Goal: Task Accomplishment & Management: Manage account settings

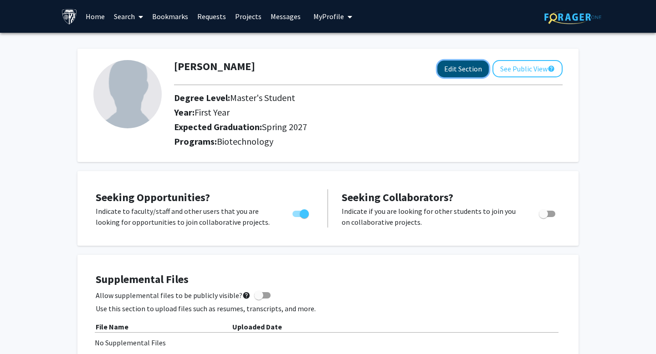
click at [471, 72] on button "Edit Section" at bounding box center [462, 69] width 51 height 17
select select "first_year"
select select "37: spring_2027"
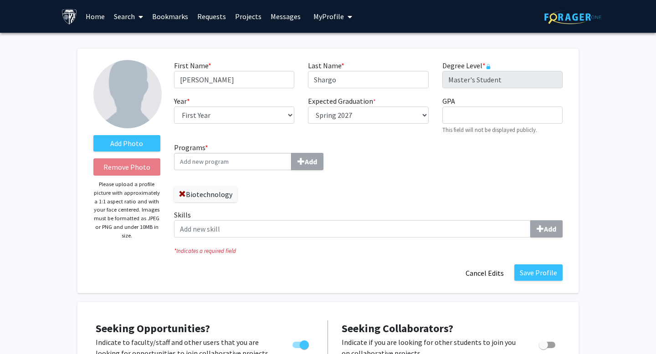
click at [201, 164] on input "Programs * Add" at bounding box center [232, 161] width 117 height 17
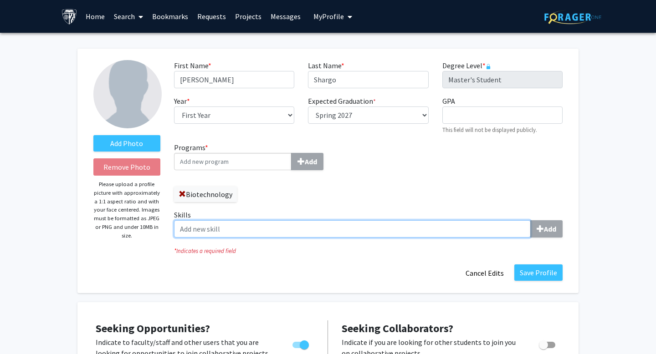
click at [235, 228] on input "Skills Add" at bounding box center [352, 228] width 357 height 17
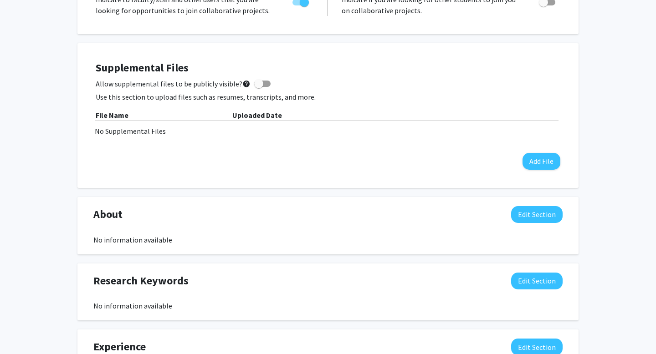
scroll to position [341, 0]
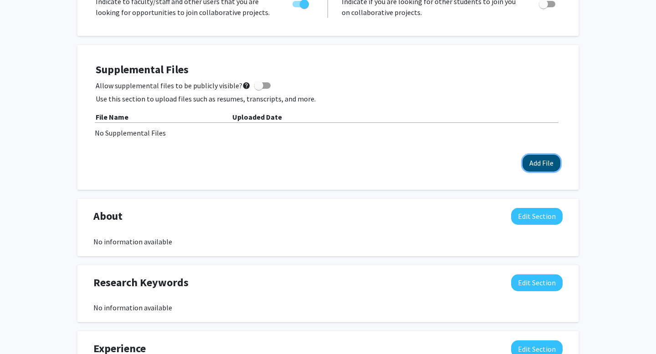
click at [541, 162] on button "Add File" at bounding box center [541, 163] width 38 height 17
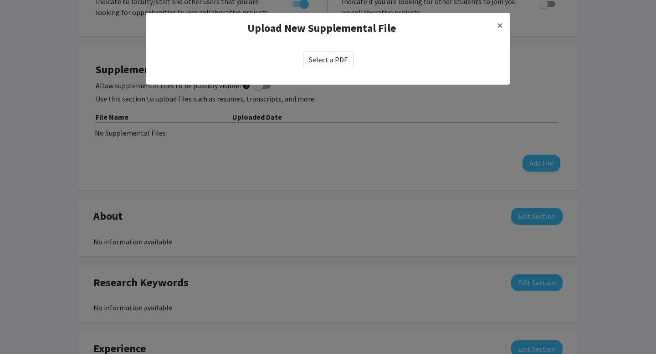
click at [336, 62] on label "Select a PDF" at bounding box center [328, 59] width 51 height 17
click at [0, 0] on input "Select a PDF" at bounding box center [0, 0] width 0 height 0
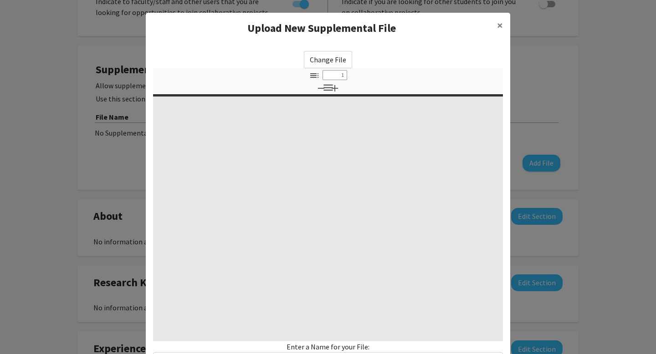
select select "custom"
type input "0"
select select "custom"
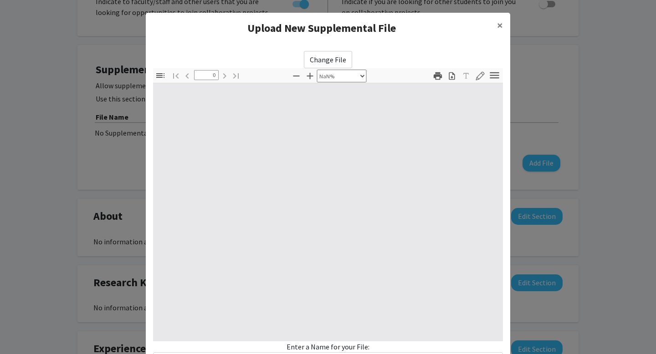
type input "1"
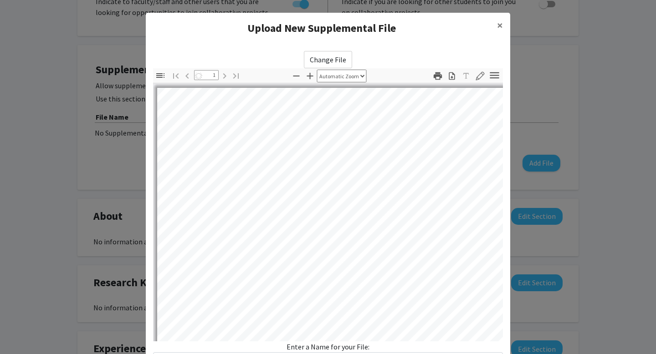
select select "auto"
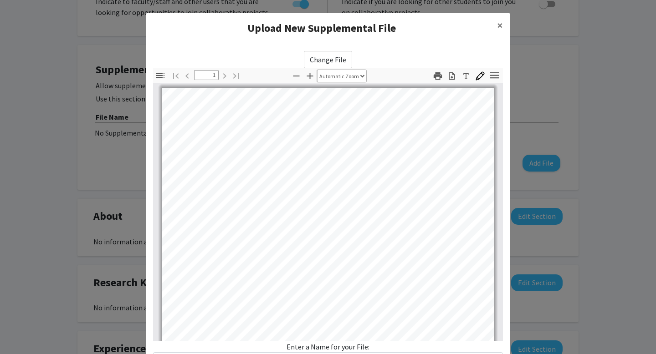
click at [325, 347] on div "Enter a Name for your File:" at bounding box center [328, 356] width 350 height 28
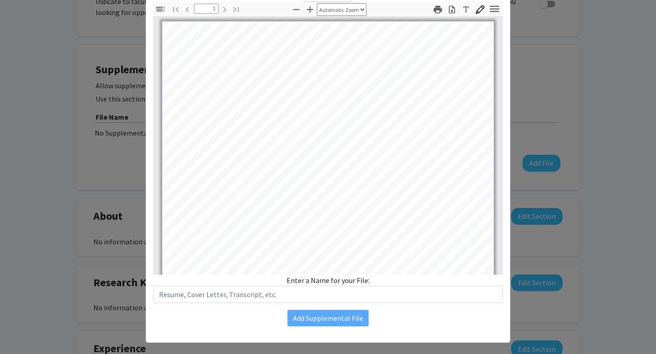
scroll to position [77, 0]
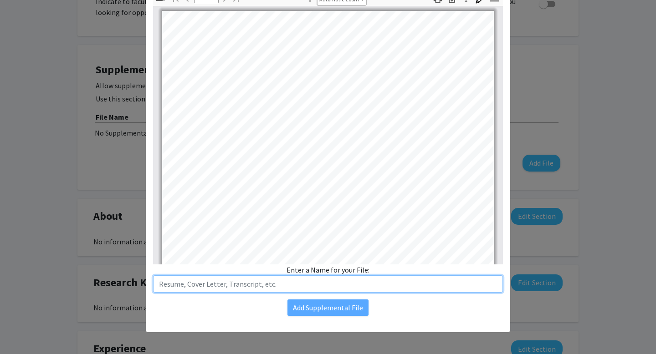
click at [281, 280] on input "text" at bounding box center [328, 283] width 350 height 17
type input "[PERSON_NAME] Resume [DATE]-[DATE]"
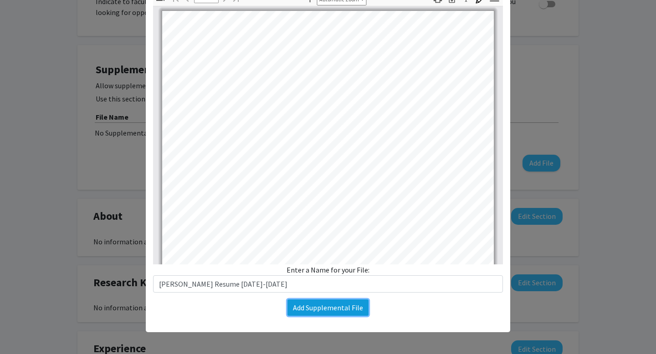
click at [306, 313] on button "Add Supplemental File" at bounding box center [327, 308] width 81 height 16
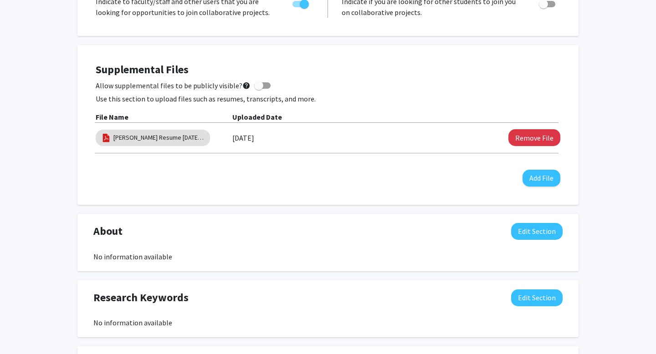
click at [378, 197] on div "Supplemental Files Allow supplemental files to be publicly visible? help Use th…" at bounding box center [327, 125] width 501 height 160
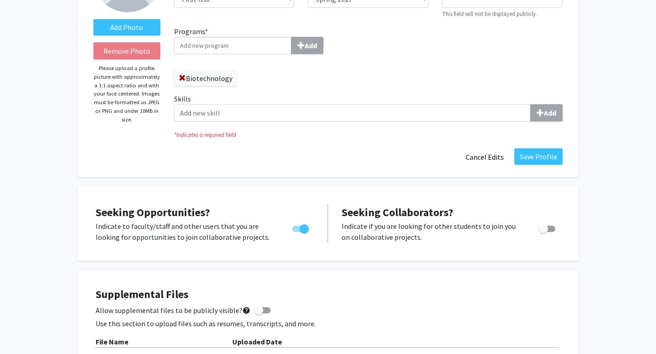
scroll to position [115, 0]
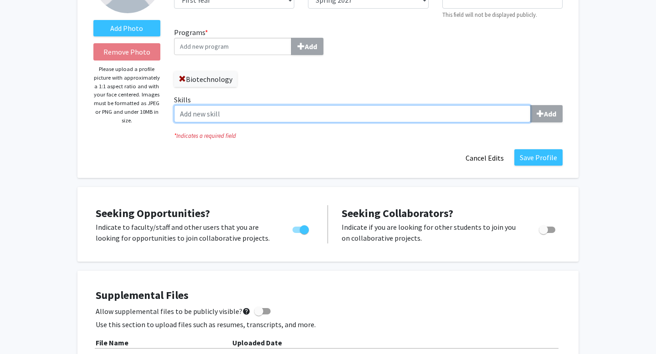
click at [369, 105] on input "Skills Add" at bounding box center [352, 113] width 357 height 17
click at [376, 111] on input "Skills Add" at bounding box center [352, 113] width 357 height 17
click at [331, 112] on input "HLA and protein harvesting" at bounding box center [352, 113] width 357 height 17
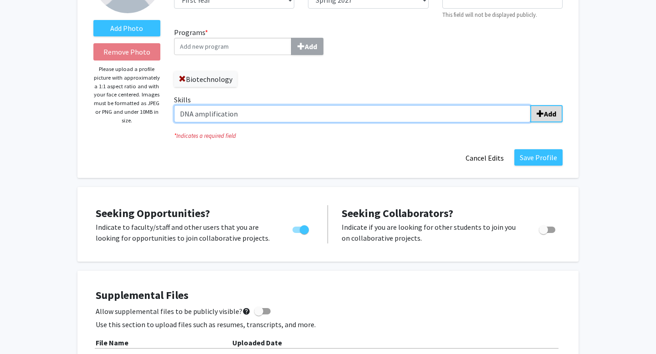
type input "DNA amplification"
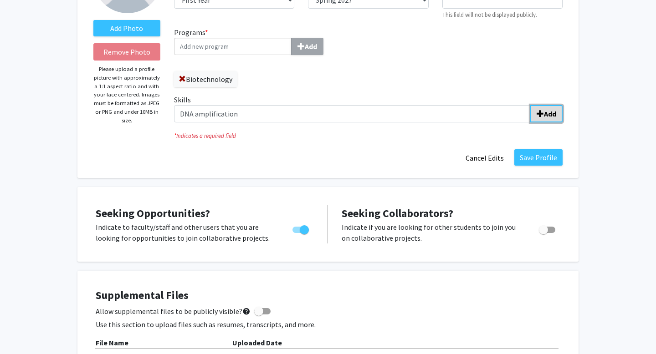
click at [547, 110] on b "Add" at bounding box center [550, 113] width 12 height 9
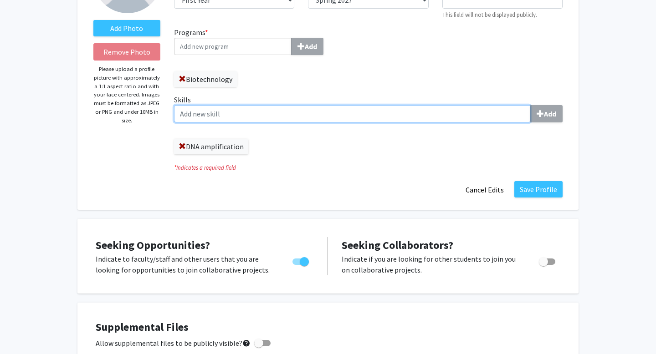
click at [338, 117] on input "Skills Add" at bounding box center [352, 113] width 357 height 17
type input "Cryopreservation"
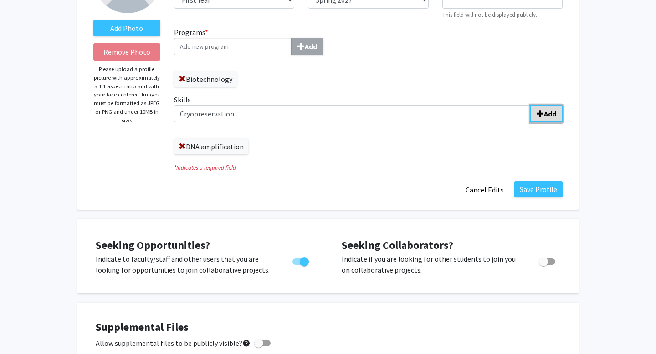
click at [539, 112] on span "submit" at bounding box center [539, 113] width 7 height 7
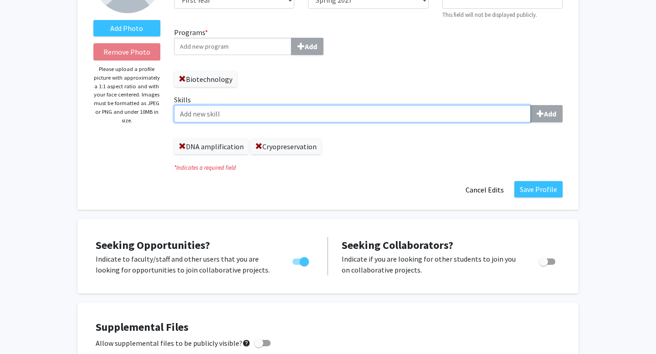
click at [490, 118] on input "Skills Add" at bounding box center [352, 113] width 357 height 17
type input "Cell Banking"
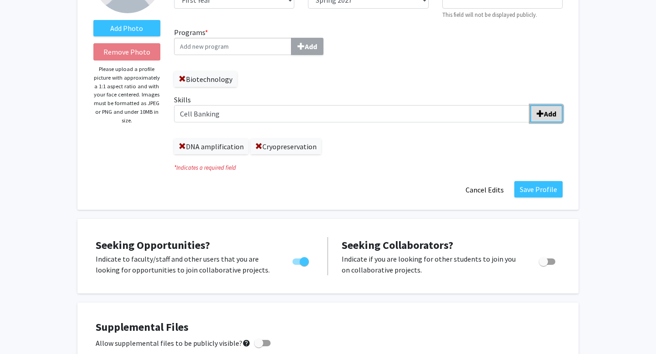
click at [551, 116] on b "Add" at bounding box center [550, 113] width 12 height 9
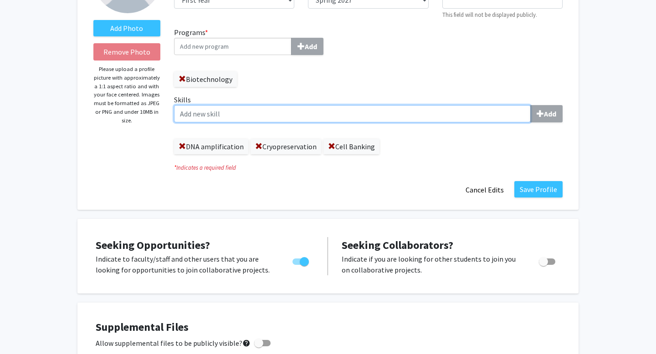
click at [503, 113] on input "Skills Add" at bounding box center [352, 113] width 357 height 17
click at [493, 116] on input "[MEDICAL_DATA] 3-5 laser" at bounding box center [352, 113] width 357 height 17
type input "[MEDICAL_DATA]"
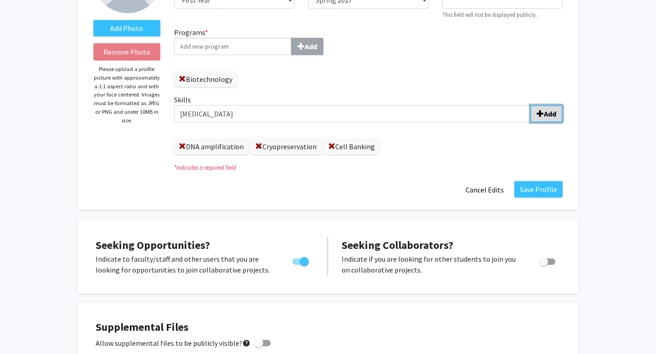
click at [552, 115] on b "Add" at bounding box center [550, 113] width 12 height 9
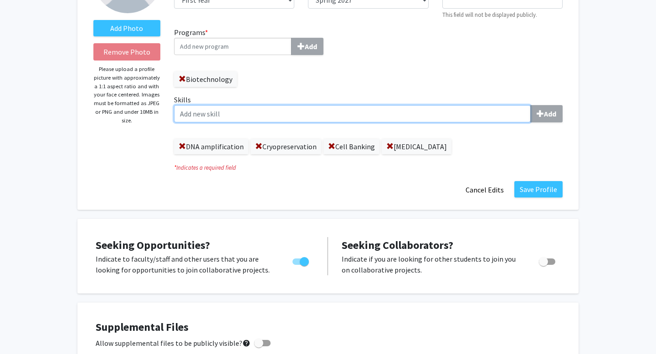
click at [514, 117] on input "Skills Add" at bounding box center [352, 113] width 357 height 17
type input "Cell Sorting"
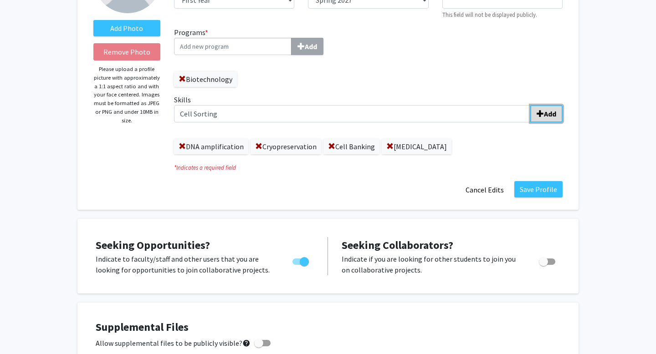
click at [550, 115] on b "Add" at bounding box center [550, 113] width 12 height 9
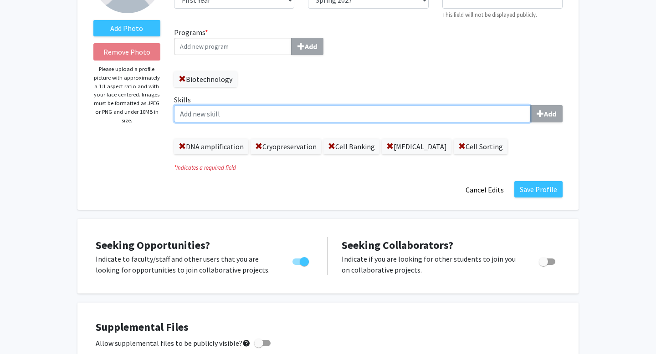
click at [264, 115] on input "Skills Add" at bounding box center [352, 113] width 357 height 17
type input "DeltaV"
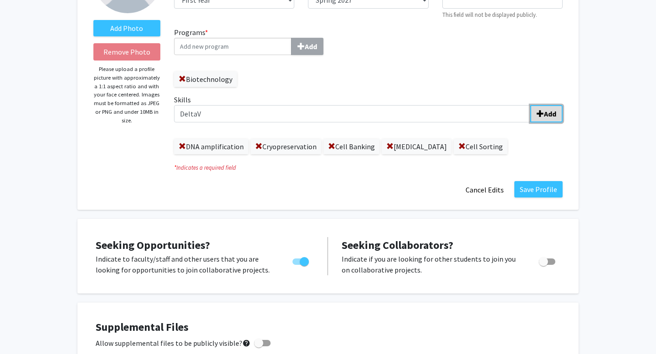
click at [547, 112] on b "Add" at bounding box center [550, 113] width 12 height 9
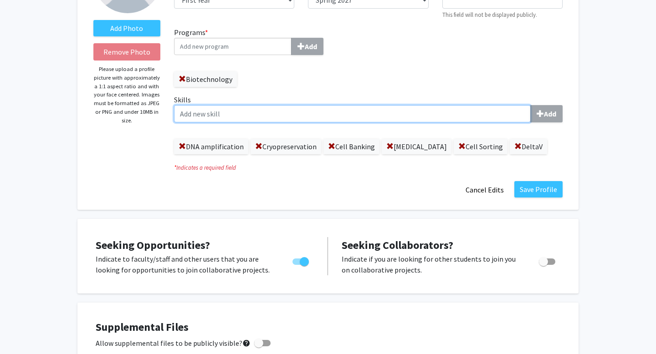
click at [510, 109] on input "Skills Add" at bounding box center [352, 113] width 357 height 17
type input "Unicorn"
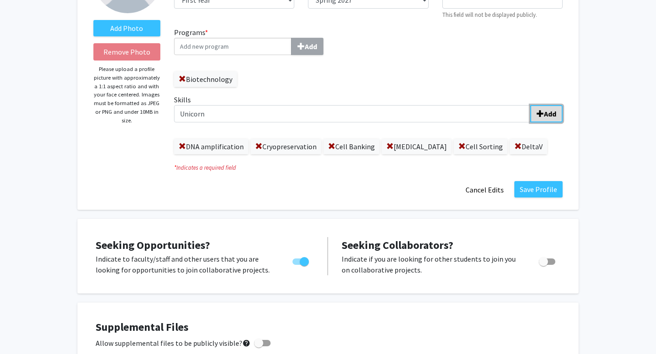
click at [550, 114] on b "Add" at bounding box center [550, 113] width 12 height 9
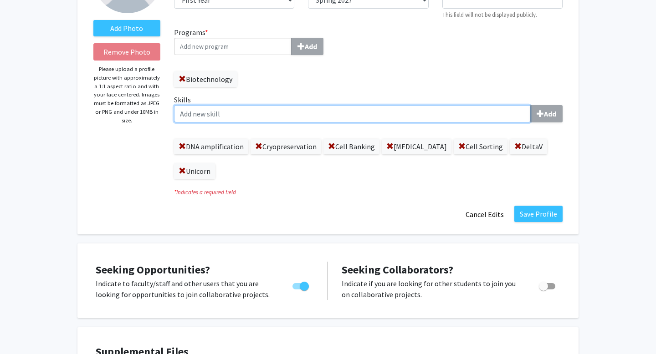
click at [308, 106] on input "Skills Add" at bounding box center [352, 113] width 357 height 17
type input "Aseptic techniques"
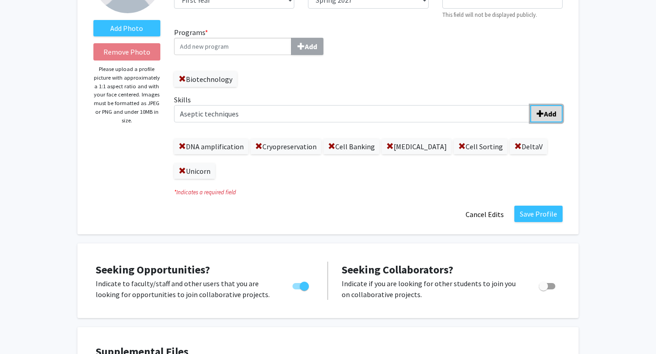
click at [545, 115] on b "Add" at bounding box center [550, 113] width 12 height 9
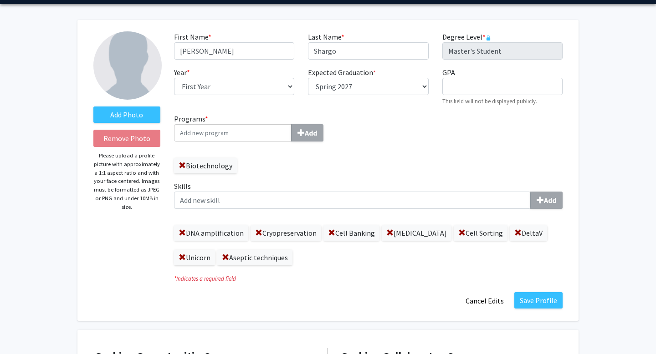
scroll to position [34, 0]
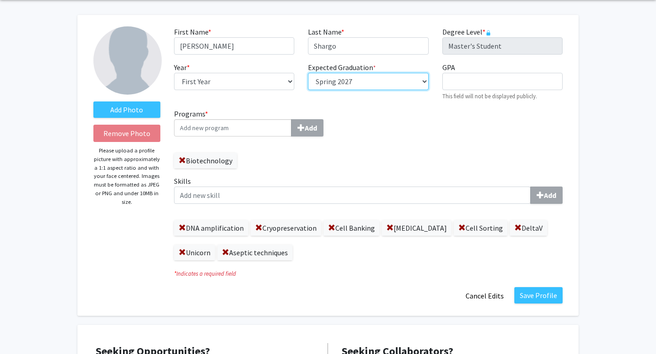
click at [421, 78] on select "Select graduation term... Spring 2018 Summer 2018 Fall 2018 Winter 2018 Spring …" at bounding box center [368, 81] width 120 height 17
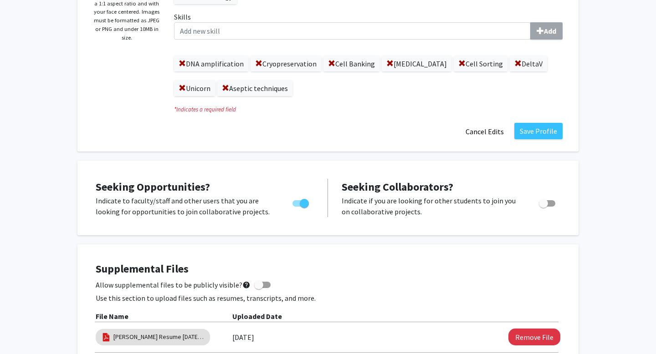
scroll to position [199, 0]
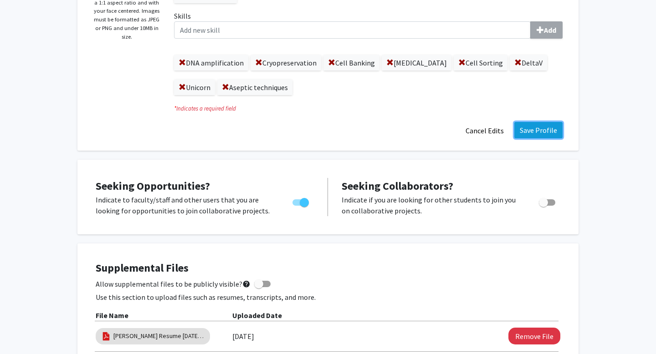
click at [536, 127] on button "Save Profile" at bounding box center [538, 130] width 48 height 16
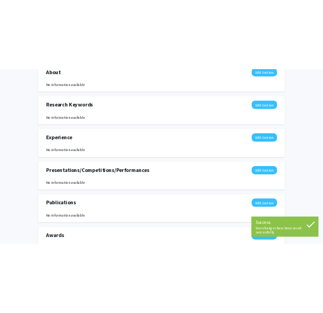
scroll to position [540, 0]
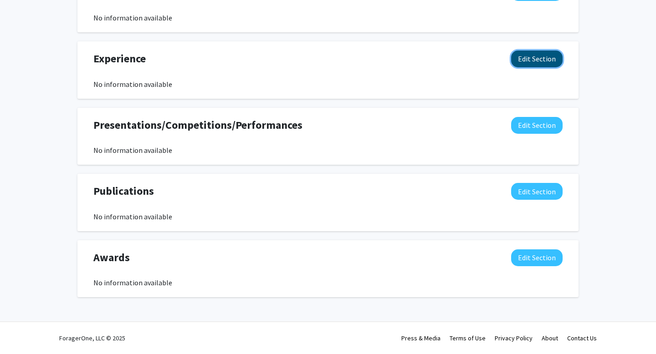
click at [533, 63] on button "Edit Section" at bounding box center [536, 59] width 51 height 17
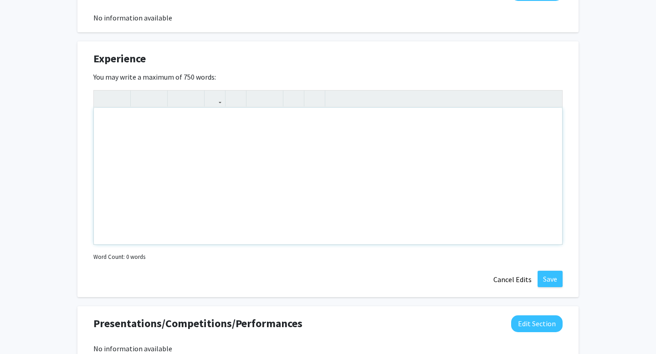
click at [255, 187] on div "Note to users with screen readers: Please deactivate our accessibility plugin f…" at bounding box center [328, 176] width 468 height 137
type textarea "I ha"
type textarea "I have a total of 4 years experience in the biotechnology field. Specificallym"
click at [265, 127] on div "I have a total of 4 years experience in the biotechnology field. Specificallym" at bounding box center [328, 176] width 468 height 137
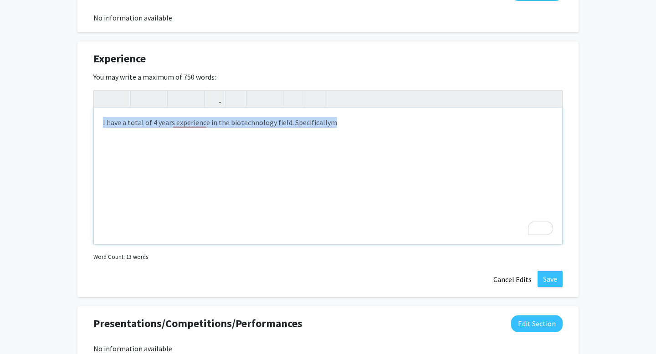
click at [265, 127] on div "I have a total of 4 years experience in the biotechnology field. Specificallym" at bounding box center [328, 176] width 468 height 137
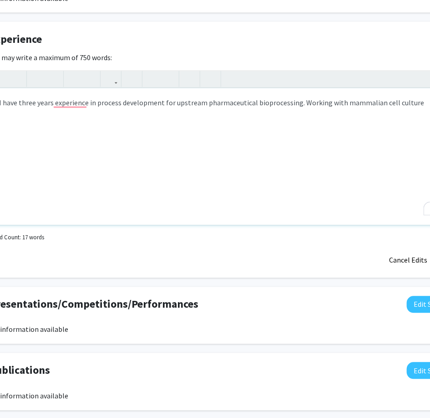
scroll to position [560, 51]
click at [305, 105] on div "I have three years of experience in process development for upstream pharmaceut…" at bounding box center [223, 156] width 468 height 137
click at [422, 101] on div "I have three years of experience in process development for upstream pharmaceut…" at bounding box center [223, 156] width 468 height 137
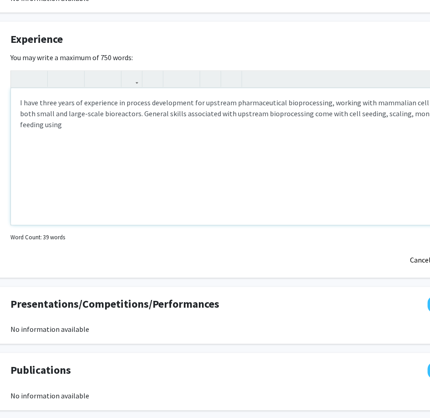
scroll to position [560, 27]
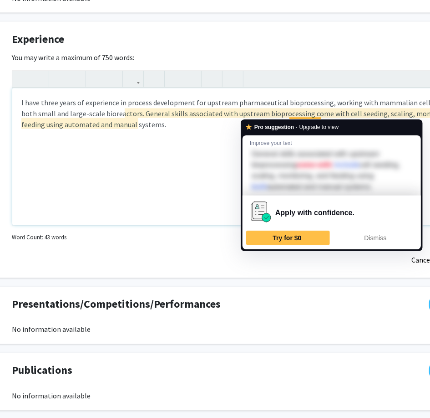
click at [321, 113] on div "I have three years of experience in process development for upstream pharmaceut…" at bounding box center [246, 156] width 468 height 137
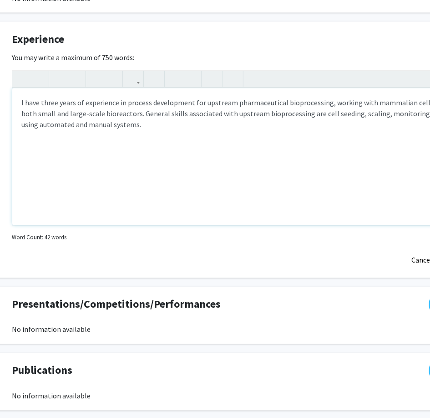
click at [276, 122] on div "I have three years of experience in process development for upstream pharmaceut…" at bounding box center [246, 156] width 468 height 137
click at [302, 124] on div "I have three years of experience in process development for upstream pharmaceut…" at bounding box center [246, 156] width 468 height 137
click at [366, 123] on div "I have three years of experience in process development for upstream pharmaceut…" at bounding box center [246, 156] width 468 height 137
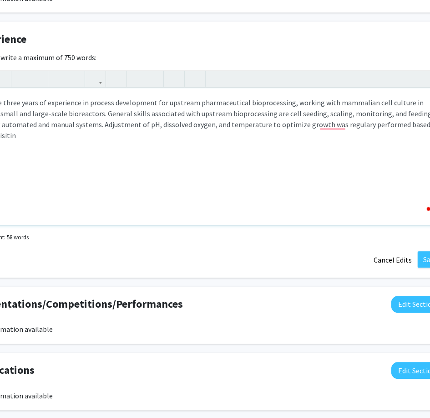
scroll to position [560, 66]
click at [279, 137] on div "I have three years of experience in process development for upstream pharmaceut…" at bounding box center [207, 156] width 468 height 137
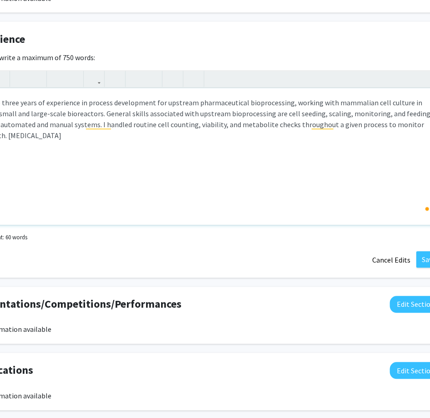
scroll to position [560, 51]
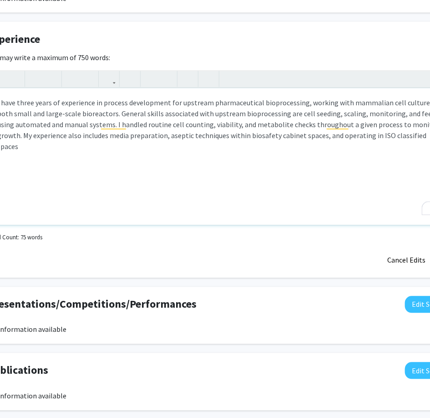
click at [408, 138] on div "I have three years of experience in process development for upstream pharmaceut…" at bounding box center [222, 156] width 468 height 137
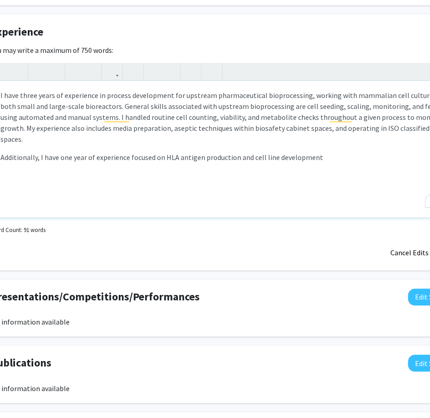
click at [328, 152] on p "Additionally, I have one year of experience focused on HLA antigen production a…" at bounding box center [225, 157] width 450 height 11
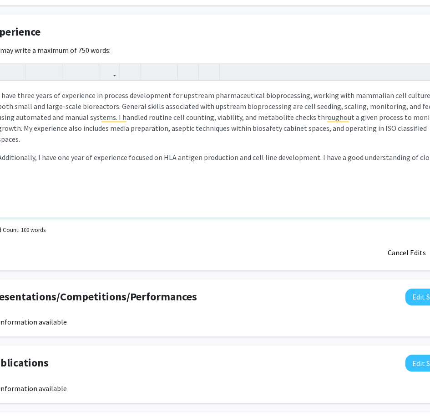
scroll to position [567, 66]
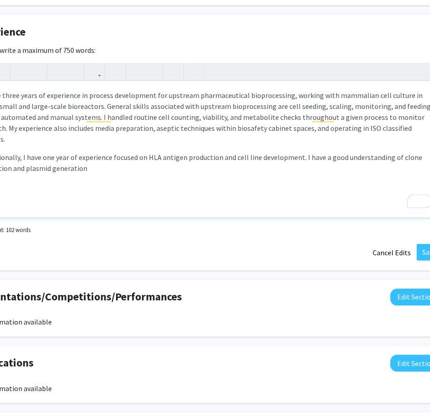
click at [97, 161] on p "Additionally, I have one year of experience focused on HLA antigen production a…" at bounding box center [208, 163] width 450 height 22
click at [202, 155] on p "Additionally, I have one year of experience focused on HLA antigen production a…" at bounding box center [208, 163] width 450 height 22
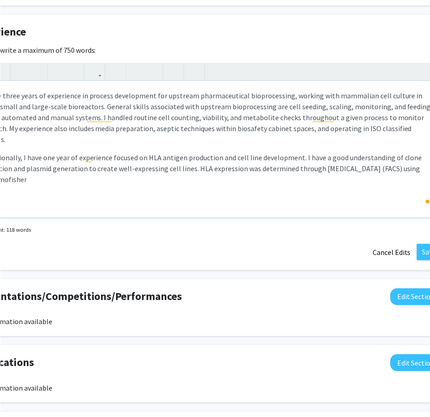
scroll to position [567, 68]
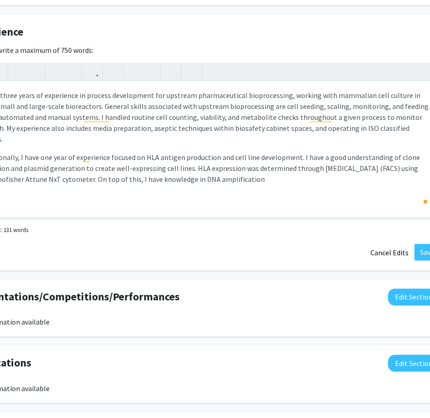
click at [157, 168] on p "Additionally, I have one year of experience focused on HLA antigen production a…" at bounding box center [205, 168] width 450 height 33
click at [267, 173] on p "Additionally, I have one year of experience focused on HLA antigen production a…" at bounding box center [205, 168] width 450 height 33
click at [255, 169] on p "Additionally, I have one year of experience focused on HLA antigen production a…" at bounding box center [205, 168] width 450 height 33
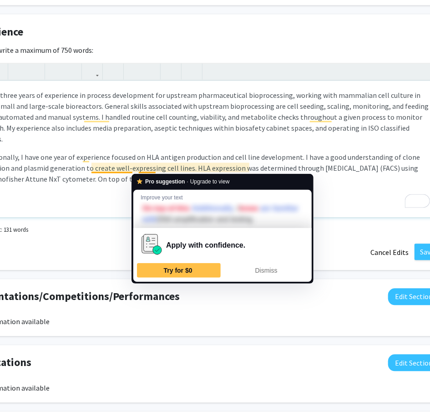
click at [149, 169] on p "Additionally, I have one year of experience focused on HLA antigen production a…" at bounding box center [205, 168] width 450 height 33
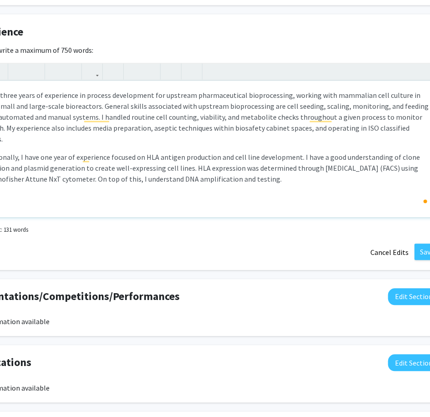
click at [276, 168] on p "Additionally, I have one year of experience focused on HLA antigen production a…" at bounding box center [205, 168] width 450 height 33
type textarea "<p>I have three years of experience in process development for upstream pharmac…"
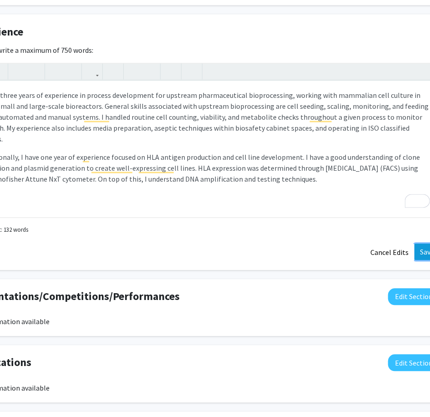
click at [420, 252] on button "Save" at bounding box center [427, 252] width 25 height 16
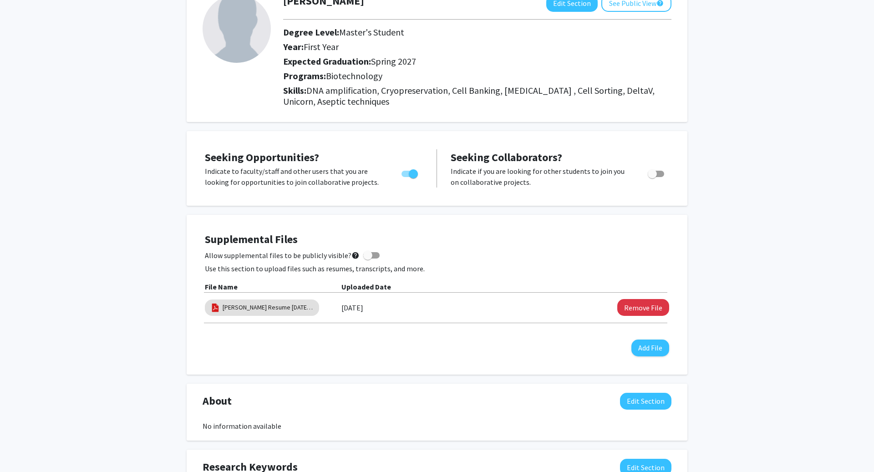
scroll to position [0, 0]
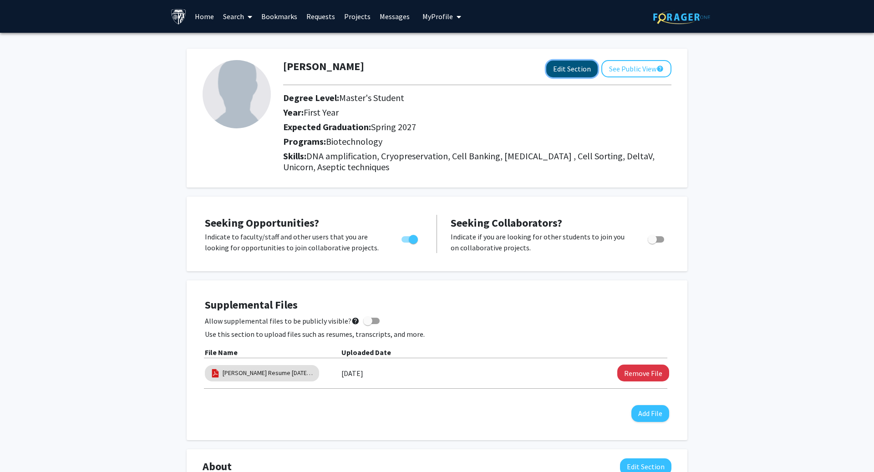
click at [571, 69] on button "Edit Section" at bounding box center [571, 69] width 51 height 17
select select "first_year"
select select "37: spring_2027"
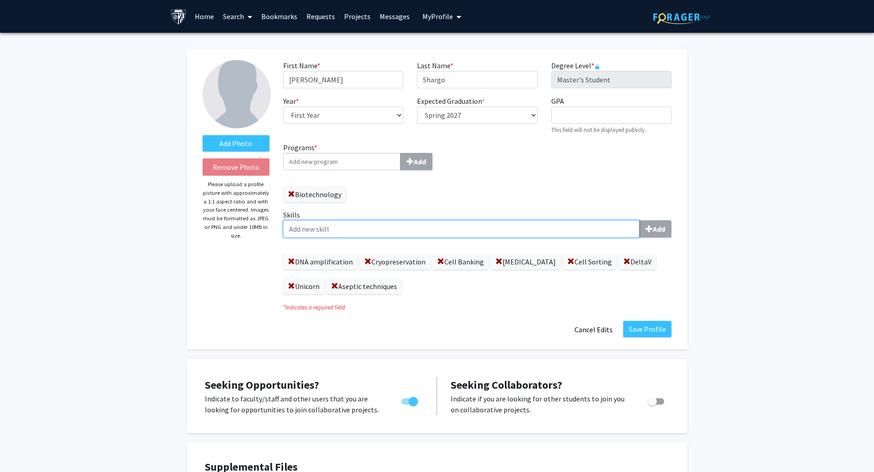
click at [573, 223] on input "Skills Add" at bounding box center [461, 228] width 357 height 17
type input "FlowJo"
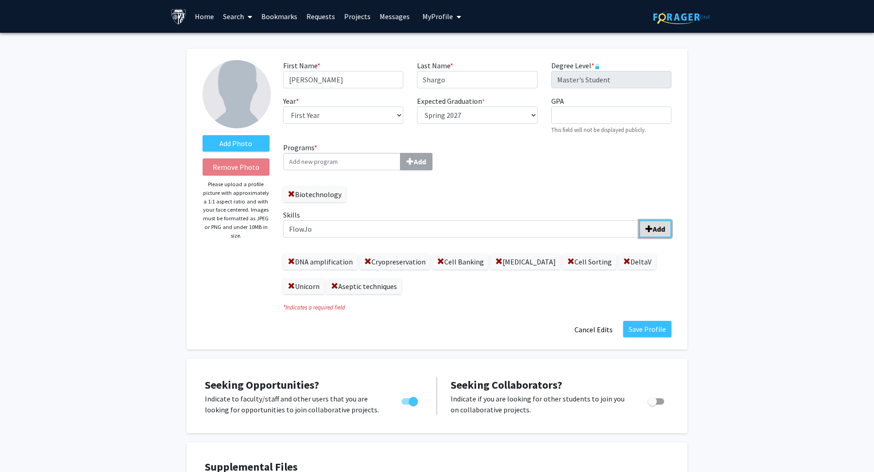
click at [655, 230] on b "Add" at bounding box center [659, 228] width 12 height 9
click at [655, 330] on button "Save Profile" at bounding box center [647, 329] width 48 height 16
